Goal: Check status: Check status

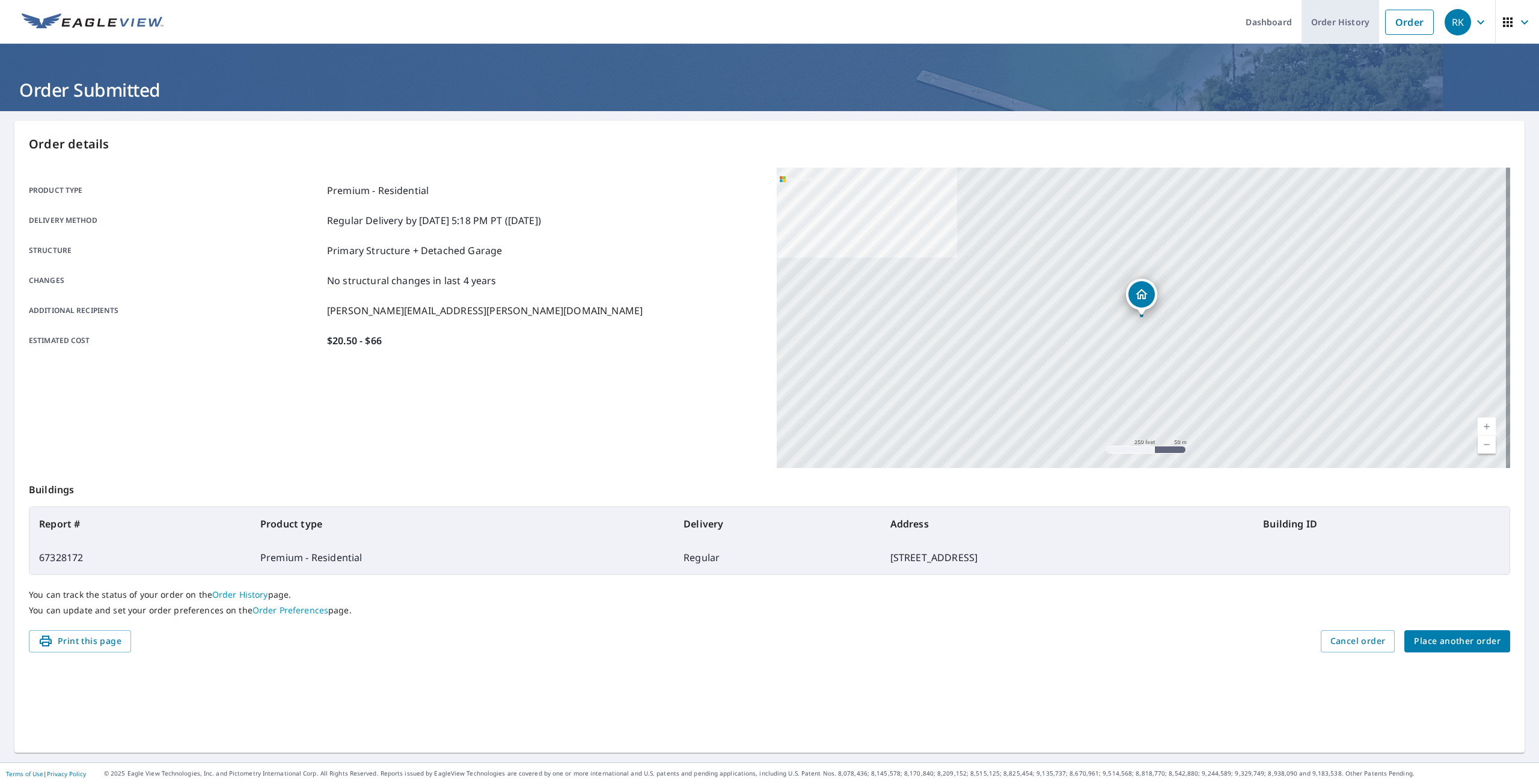
click at [1323, 17] on link "Order History" at bounding box center [1339, 21] width 78 height 43
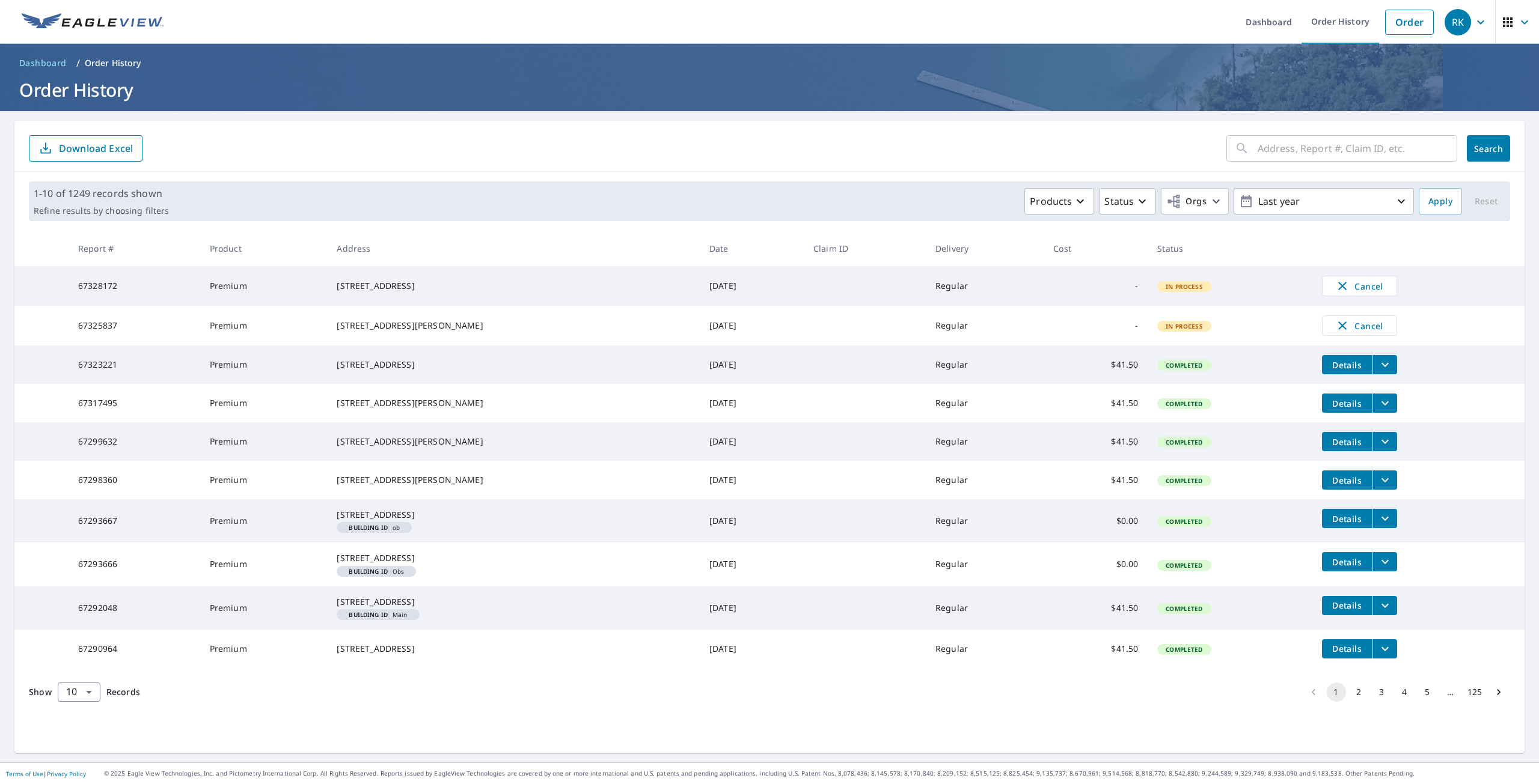
click at [1266, 154] on input "text" at bounding box center [1357, 147] width 200 height 33
type input "3776"
click button "Search" at bounding box center [1488, 148] width 43 height 26
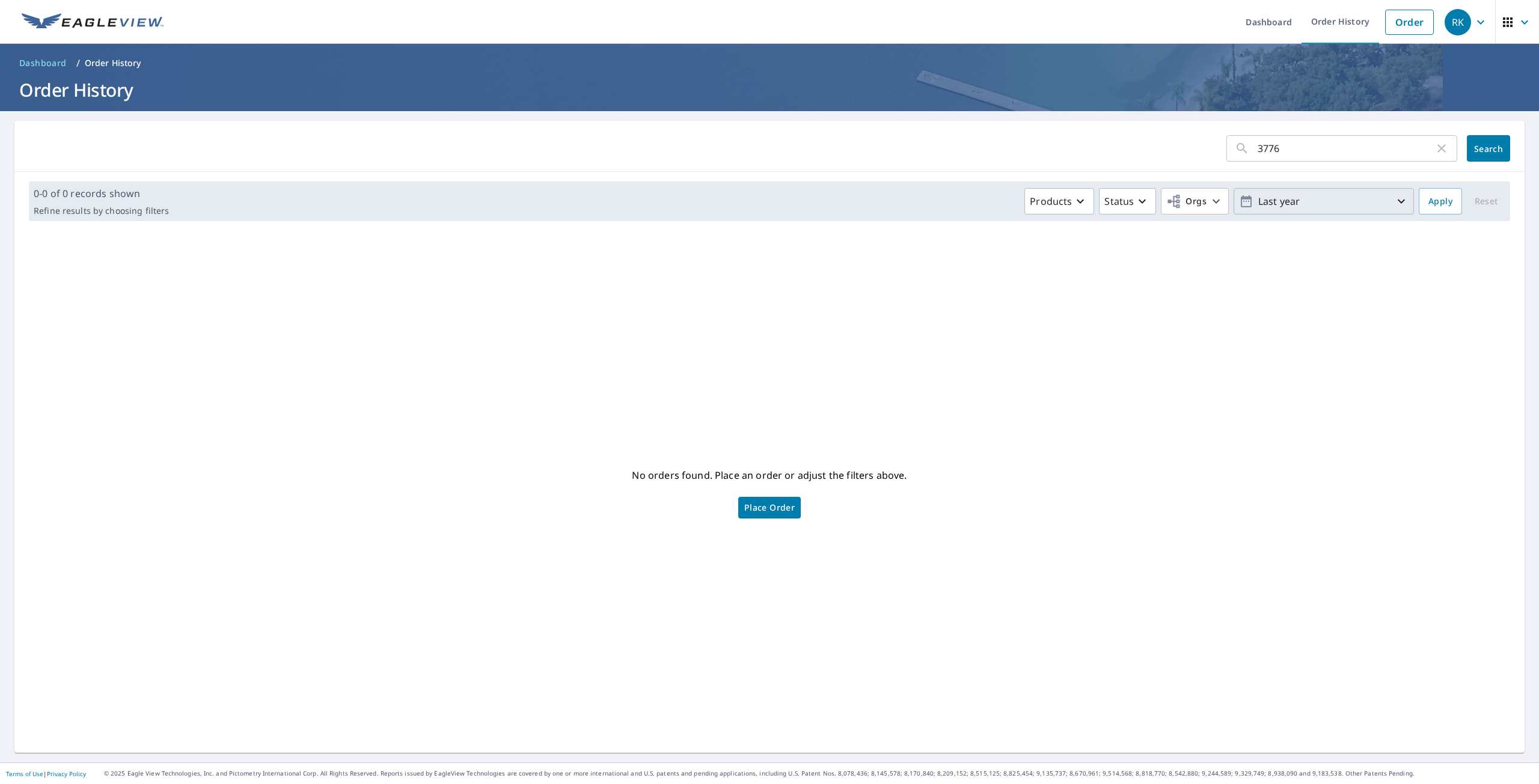
click at [1297, 201] on p "Last year" at bounding box center [1323, 201] width 141 height 21
click at [1299, 343] on p "365 days" at bounding box center [1316, 340] width 40 height 14
click at [1312, 338] on p "365 days" at bounding box center [1316, 340] width 40 height 14
click at [1394, 202] on icon "button" at bounding box center [1401, 201] width 14 height 14
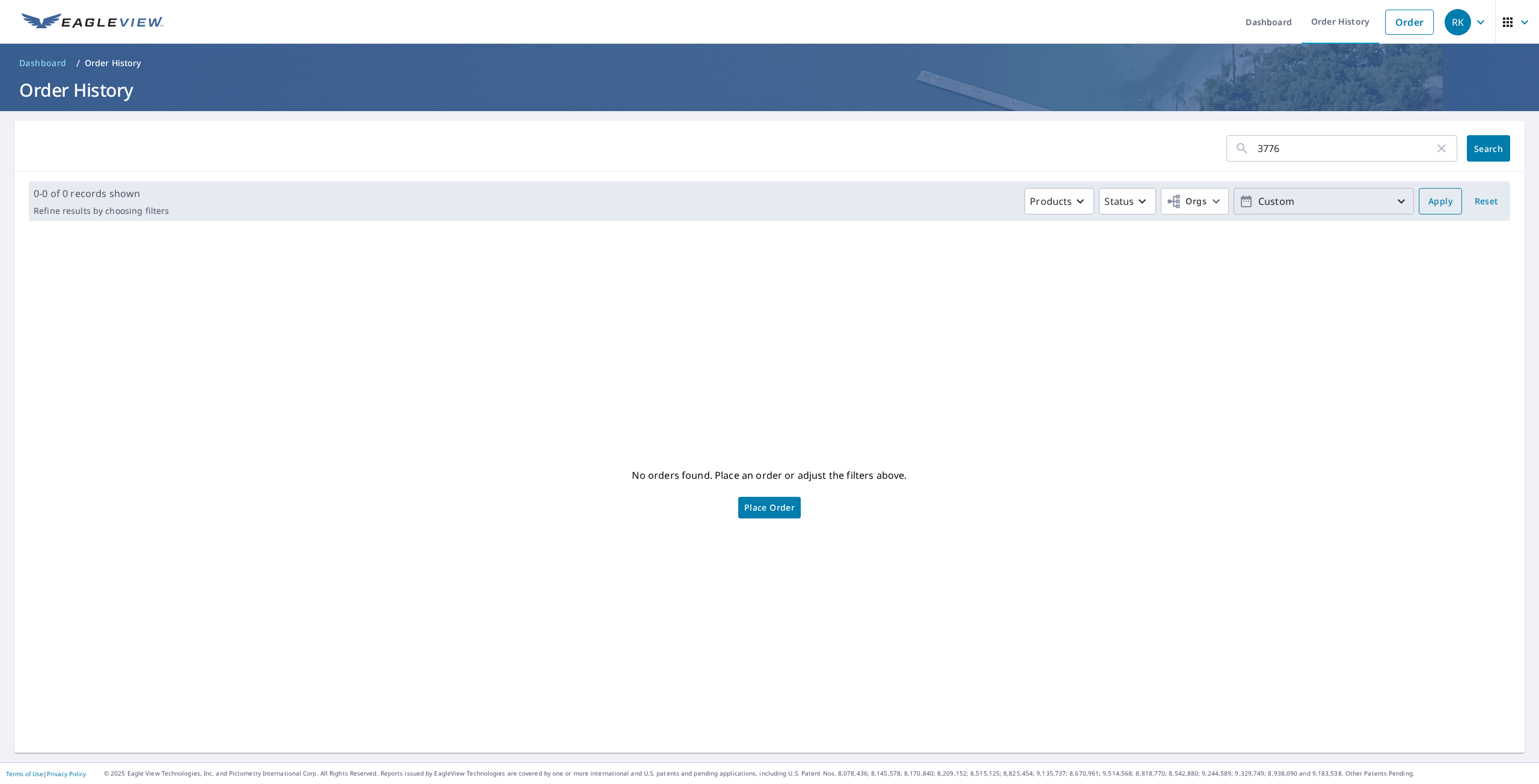
click at [1432, 199] on span "Apply" at bounding box center [1440, 202] width 24 height 15
click at [1472, 199] on span "Reset" at bounding box center [1486, 202] width 29 height 15
click at [1320, 153] on input "3776" at bounding box center [1345, 147] width 176 height 33
type input "3"
type input "[PERSON_NAME]"
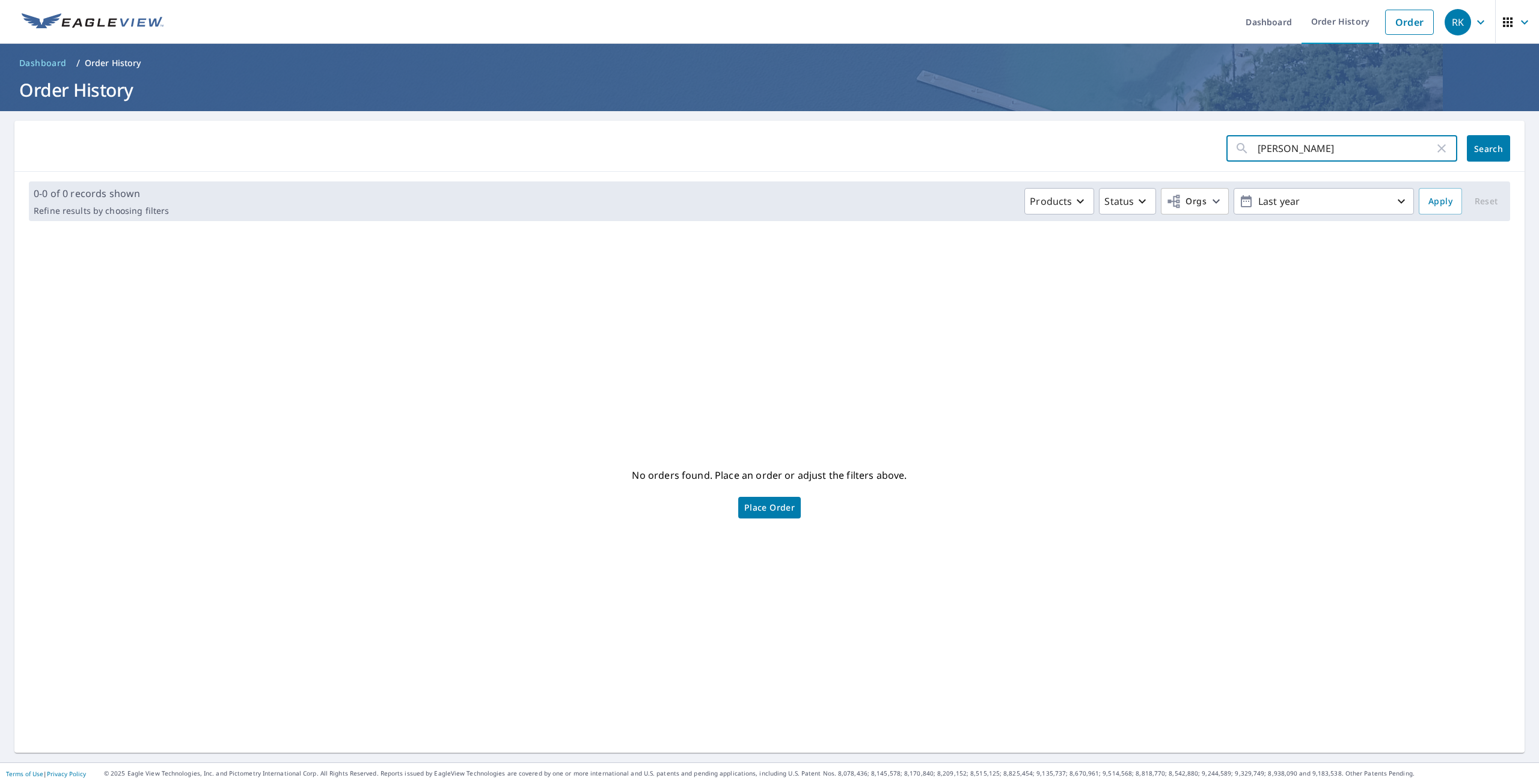
click button "Search" at bounding box center [1488, 148] width 43 height 26
click at [1376, 205] on p "Last year" at bounding box center [1323, 201] width 141 height 21
click at [1136, 312] on div "No orders found. Place an order or adjust the filters above. Place Order" at bounding box center [769, 492] width 1490 height 503
